Goal: Navigation & Orientation: Find specific page/section

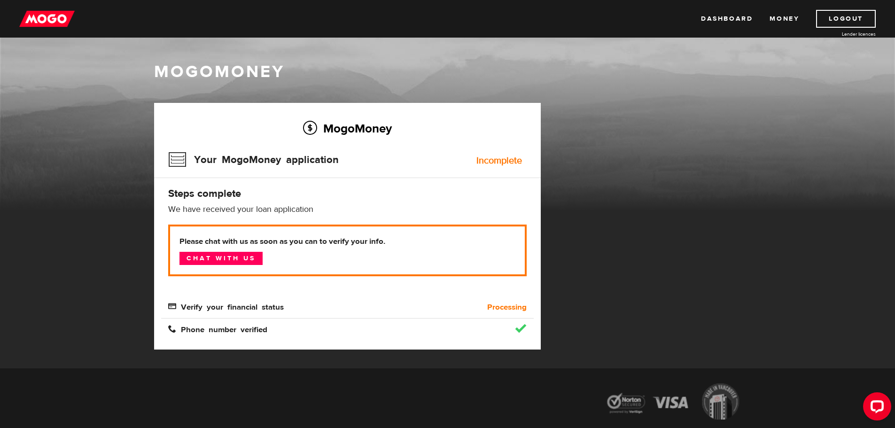
click at [780, 17] on link "Money" at bounding box center [784, 19] width 30 height 18
